Goal: Task Accomplishment & Management: Manage account settings

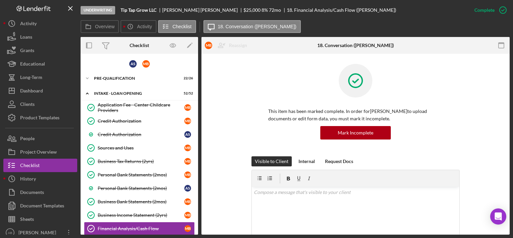
scroll to position [761, 0]
